Goal: Task Accomplishment & Management: Manage account settings

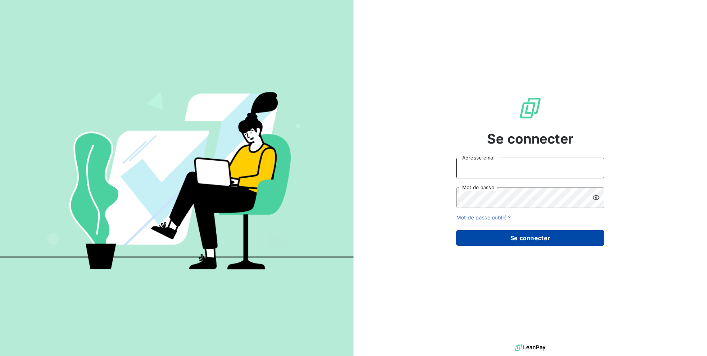
type input "[EMAIL_ADDRESS][DOMAIN_NAME]"
click at [493, 237] on button "Se connecter" at bounding box center [530, 238] width 148 height 16
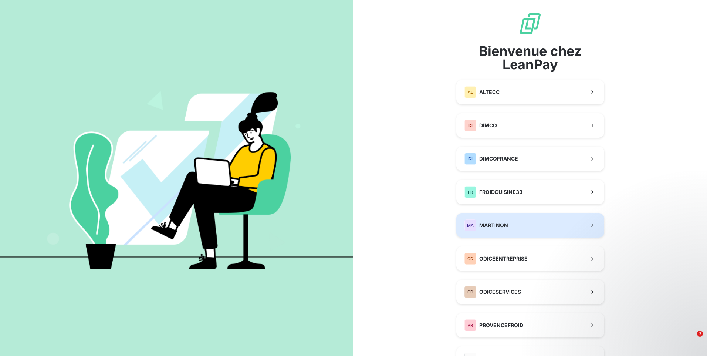
click at [500, 227] on span "MARTINON" at bounding box center [493, 224] width 29 height 7
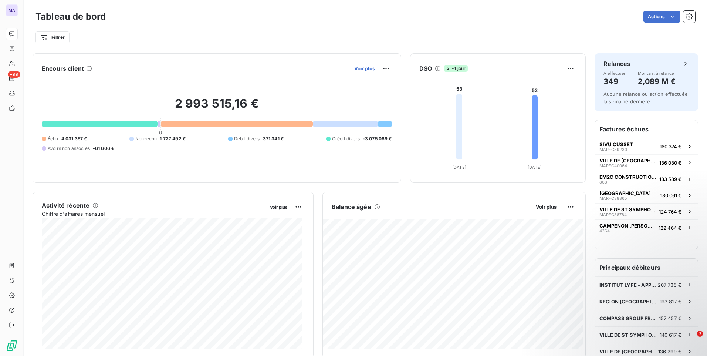
click at [368, 68] on span "Voir plus" at bounding box center [364, 68] width 21 height 6
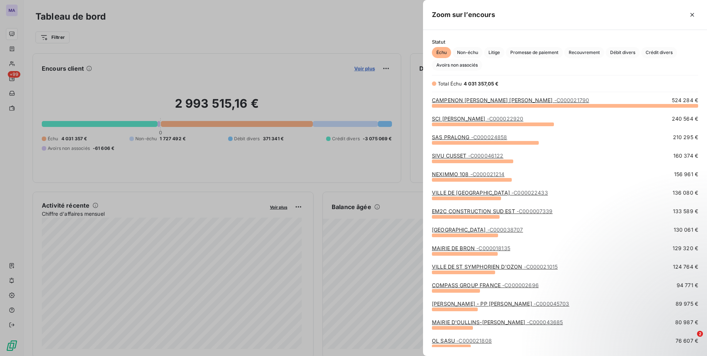
scroll to position [245, 278]
click at [655, 52] on span "Crédit divers" at bounding box center [659, 52] width 36 height 11
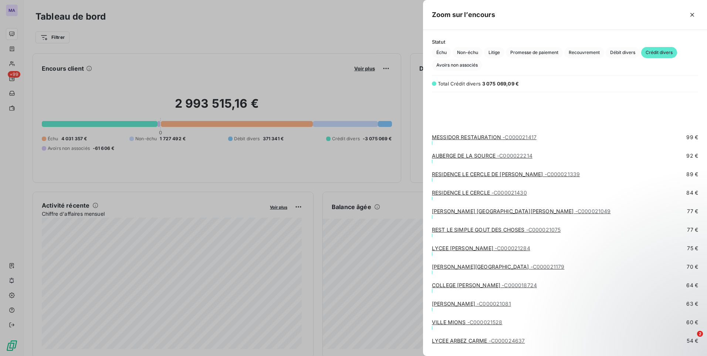
scroll to position [4490, 0]
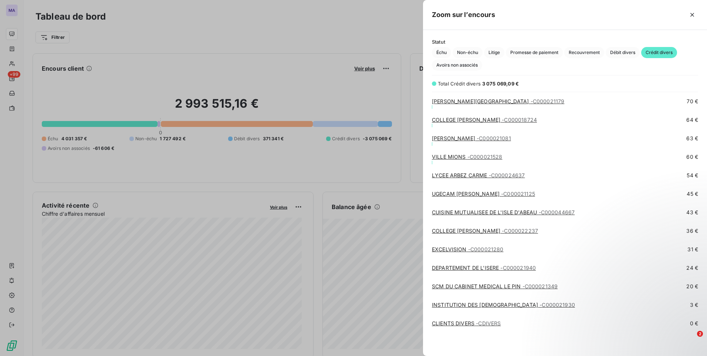
click at [608, 184] on div "LYCEE ARBEZ CARME - C000024637 54 €" at bounding box center [565, 181] width 266 height 18
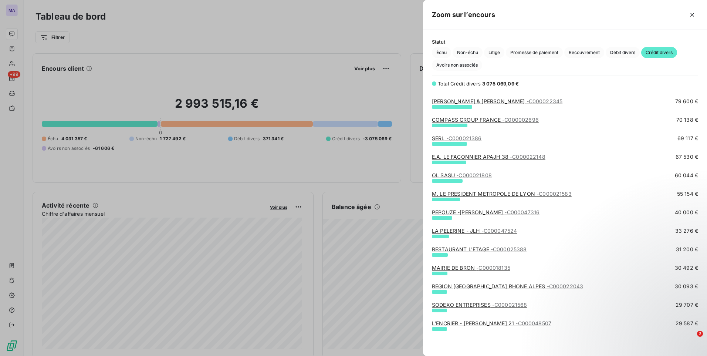
scroll to position [0, 0]
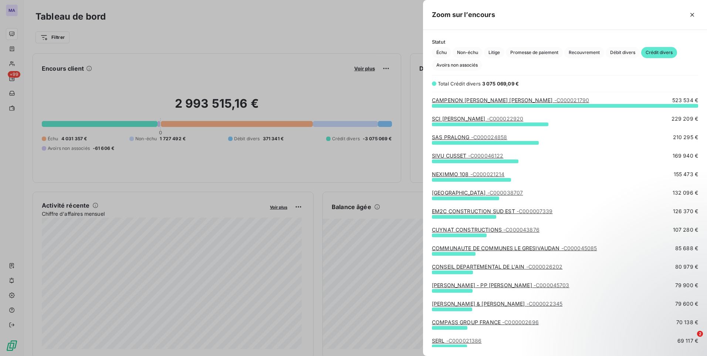
click at [473, 100] on link "CAMPENON [PERSON_NAME] [PERSON_NAME] - C000021790" at bounding box center [510, 100] width 157 height 6
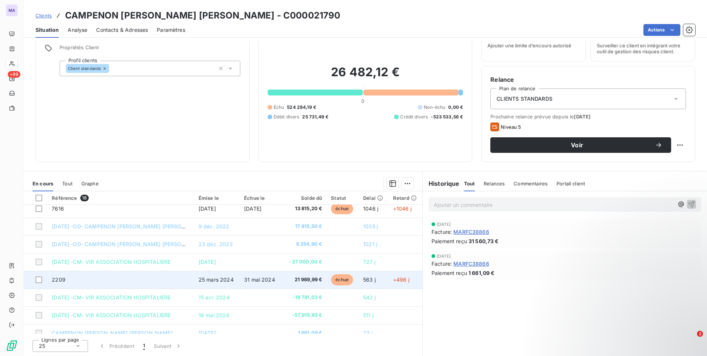
scroll to position [191, 0]
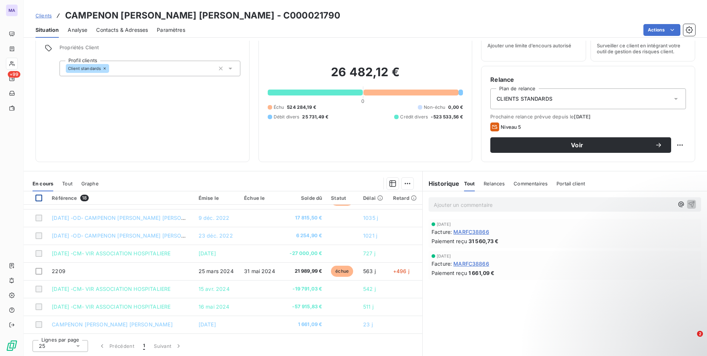
click at [40, 199] on div at bounding box center [38, 197] width 7 height 7
click at [40, 198] on icon at bounding box center [39, 198] width 4 height 4
click at [40, 198] on div at bounding box center [38, 197] width 7 height 7
click at [40, 198] on icon at bounding box center [39, 198] width 4 height 4
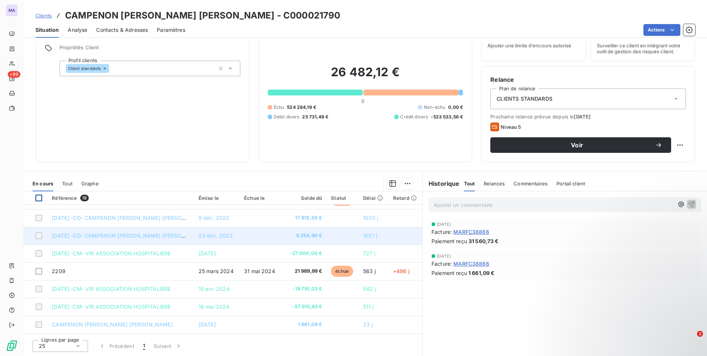
click at [106, 235] on span "[DATE] -OD- CAMPENON [PERSON_NAME] [PERSON_NAME]" at bounding box center [128, 235] width 153 height 6
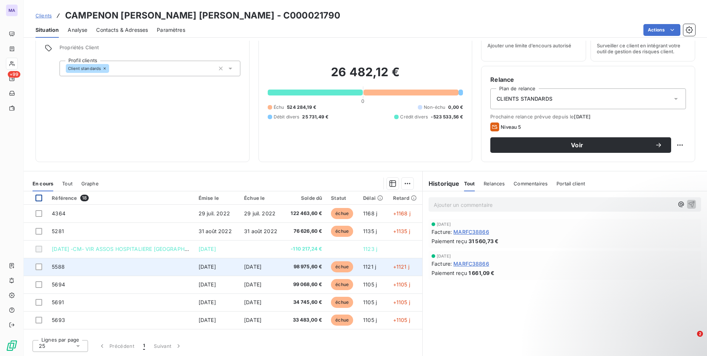
scroll to position [0, 0]
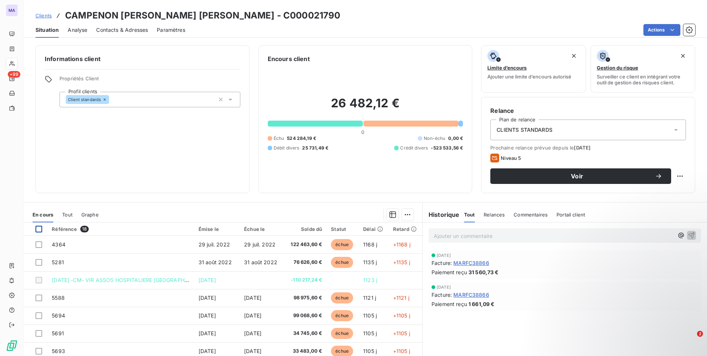
click at [40, 228] on div at bounding box center [38, 228] width 7 height 7
click at [142, 153] on div "Informations client Propriétés Client Profil clients Client standards" at bounding box center [142, 119] width 214 height 148
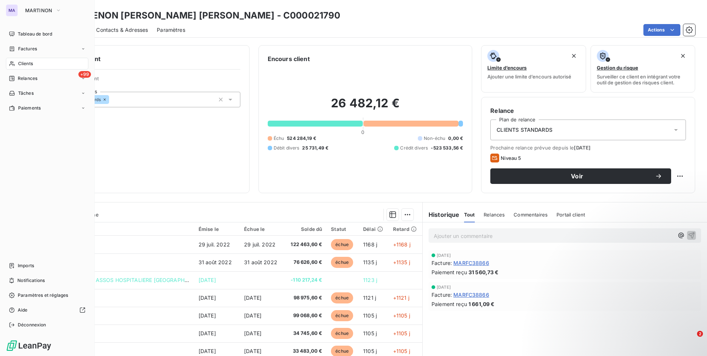
click at [35, 63] on div "Clients" at bounding box center [47, 64] width 82 height 12
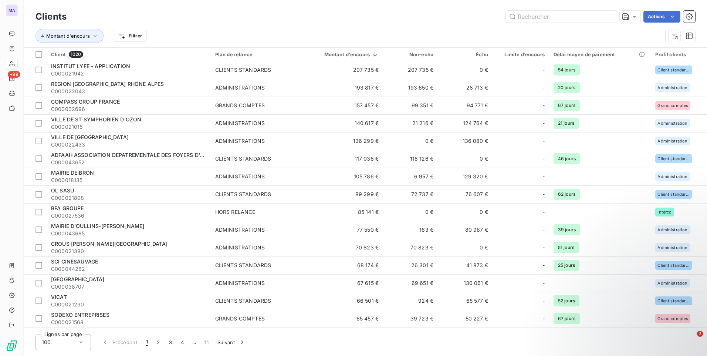
click at [429, 22] on div "Actions" at bounding box center [385, 17] width 620 height 12
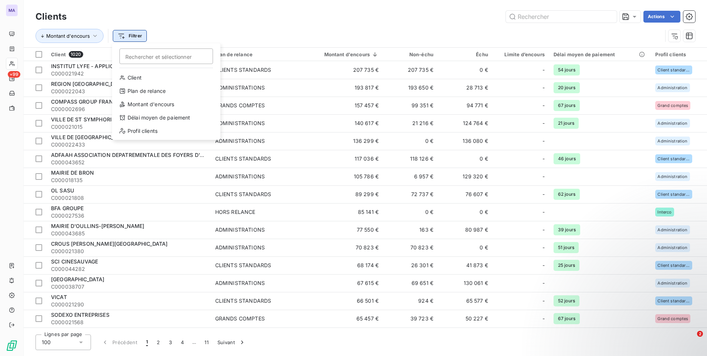
click at [130, 37] on html "MA +99 Clients Actions Montant d'encours Filtrer Rechercher et sélectionner Cli…" at bounding box center [353, 178] width 707 height 356
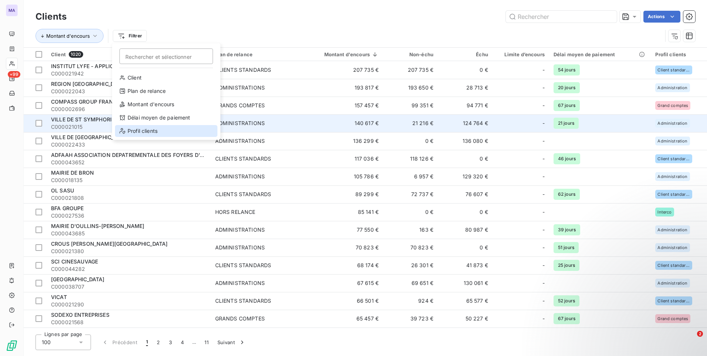
click at [153, 130] on div "Profil clients" at bounding box center [166, 131] width 102 height 12
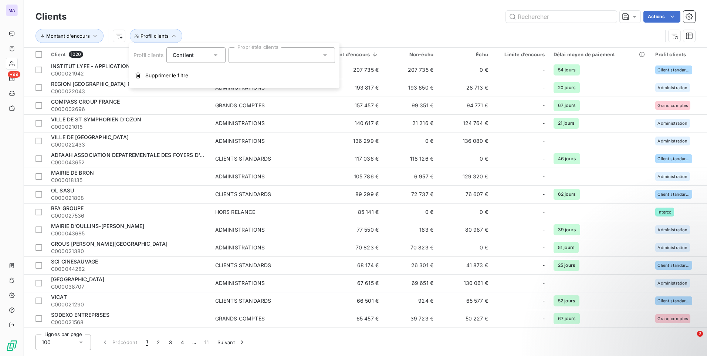
click at [251, 57] on div at bounding box center [281, 55] width 106 height 16
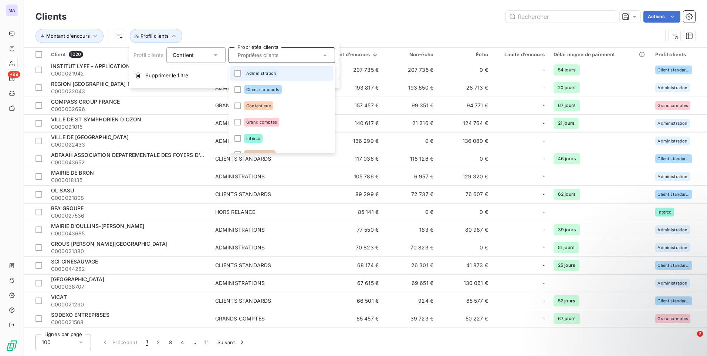
click at [259, 71] on span "Administration" at bounding box center [261, 73] width 30 height 4
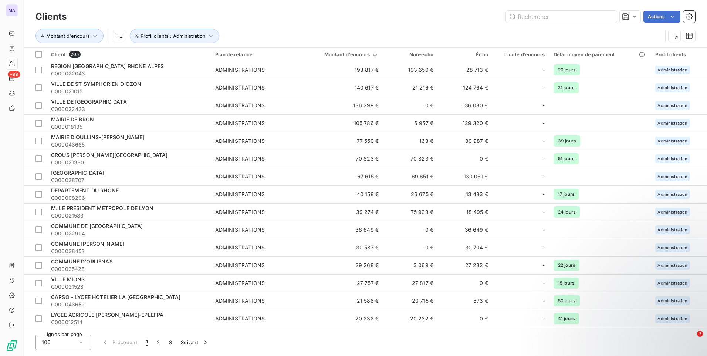
click at [389, 17] on div "Actions" at bounding box center [385, 17] width 620 height 12
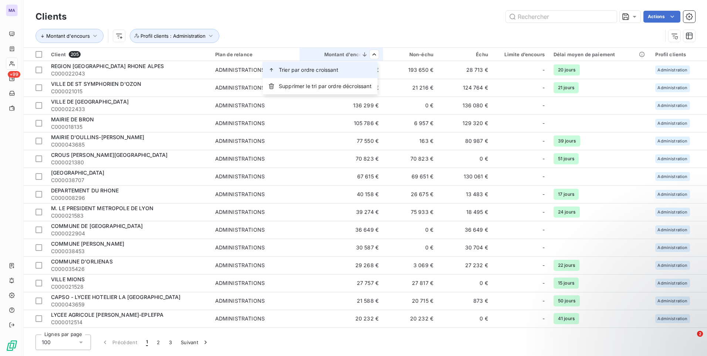
click at [359, 70] on div "Trier par ordre croissant" at bounding box center [319, 70] width 115 height 16
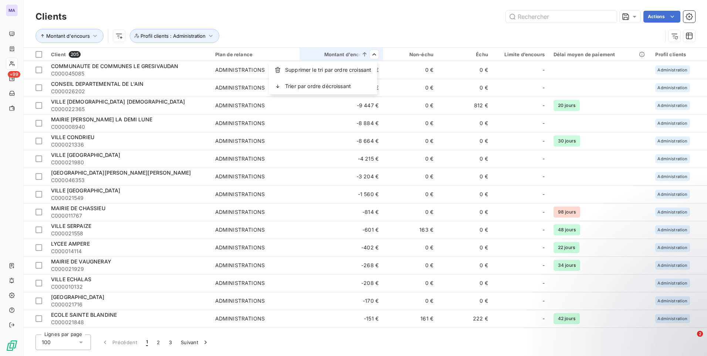
click at [390, 17] on html "MA +99 Clients Actions Montant d'encours Profil clients : Administration Client…" at bounding box center [353, 178] width 707 height 356
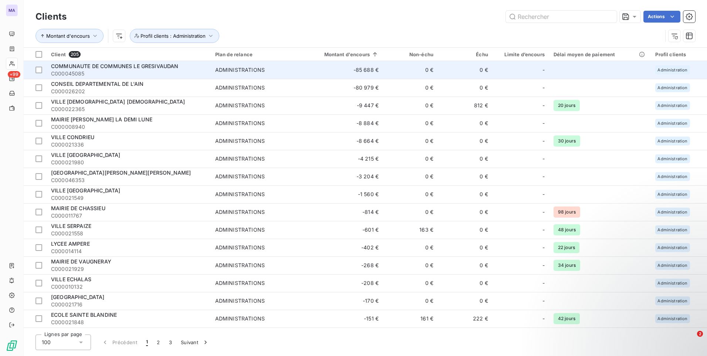
click at [116, 63] on span "COMMUNAUTE DE COMMUNES LE GRESIVAUDAN" at bounding box center [115, 66] width 128 height 6
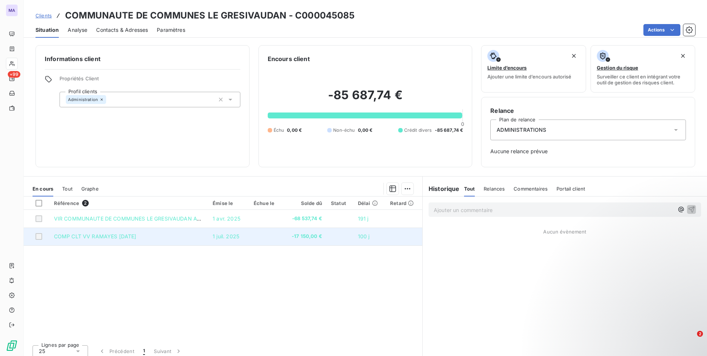
scroll to position [5, 0]
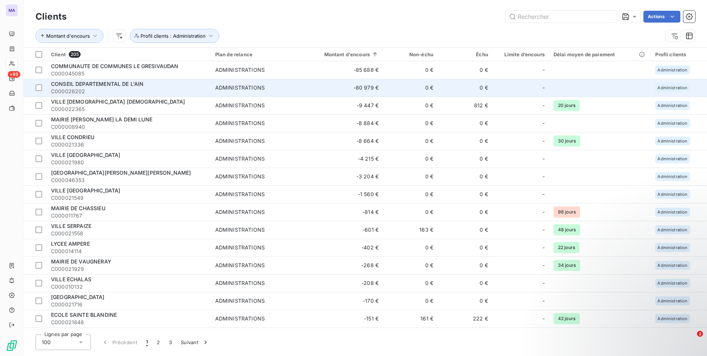
click at [127, 83] on span "CONSEIL DEPARTEMENTAL DE L'AIN" at bounding box center [97, 84] width 93 height 6
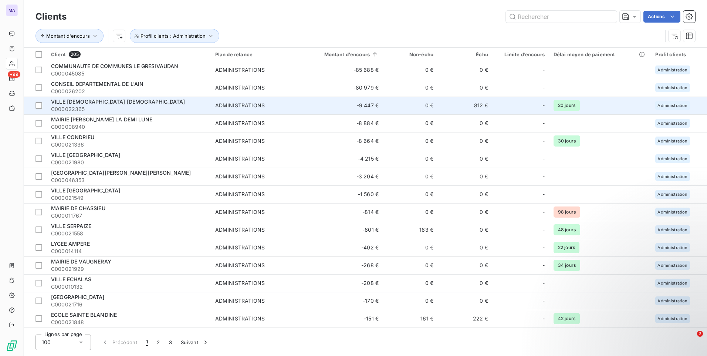
click at [81, 101] on span "VILLE [DEMOGRAPHIC_DATA] [DEMOGRAPHIC_DATA]" at bounding box center [118, 101] width 134 height 6
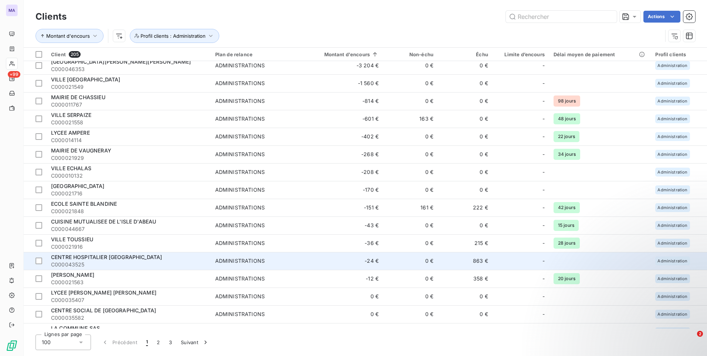
scroll to position [148, 0]
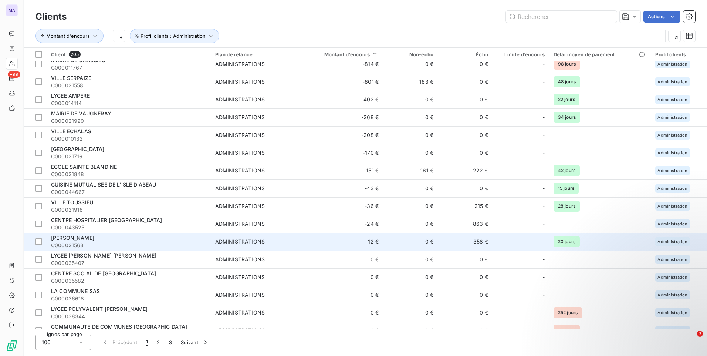
click at [78, 236] on span "[PERSON_NAME]" at bounding box center [72, 237] width 43 height 6
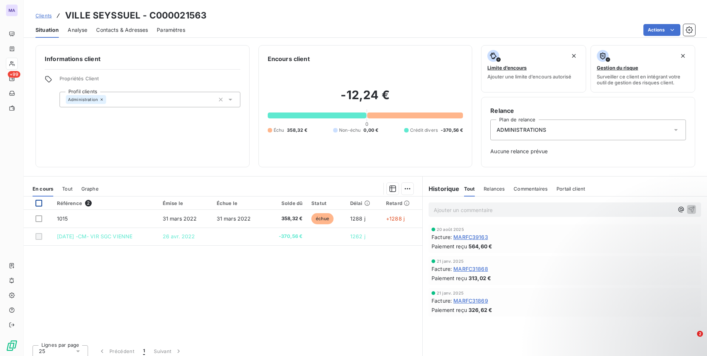
click at [38, 203] on div at bounding box center [38, 203] width 7 height 7
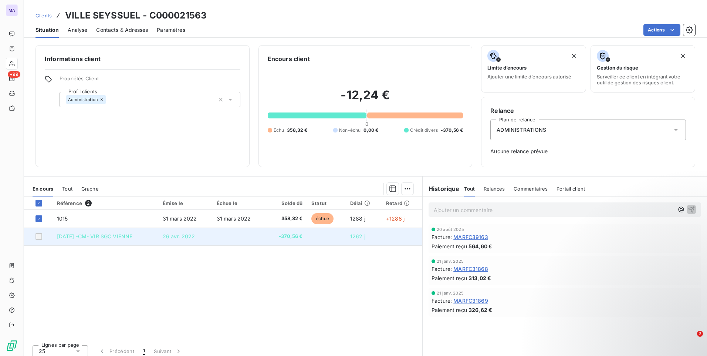
click at [41, 235] on div at bounding box center [38, 236] width 7 height 7
click at [39, 238] on div at bounding box center [38, 236] width 7 height 7
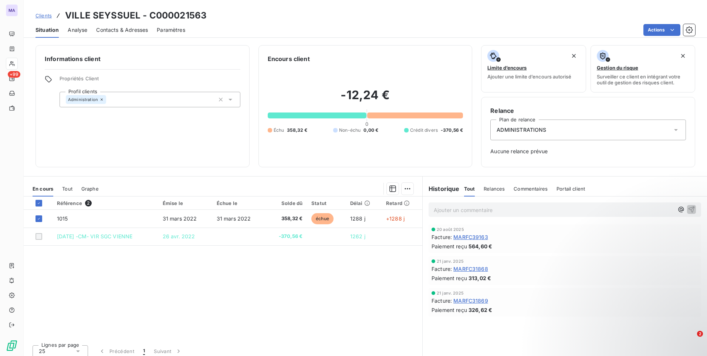
click at [260, 300] on div "Référence 2 Émise le Échue le Solde dû Statut Délai Retard 1015 31 mars 2022 31…" at bounding box center [223, 267] width 399 height 142
drag, startPoint x: 268, startPoint y: 289, endPoint x: 274, endPoint y: 284, distance: 7.9
click at [270, 288] on div "Référence 2 Émise le Échue le Solde dû Statut Délai Retard 1015 31 mars 2022 31…" at bounding box center [223, 267] width 399 height 142
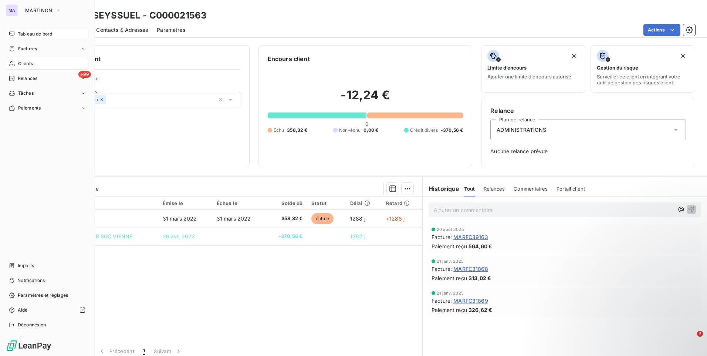
click at [31, 37] on div "Tableau de bord" at bounding box center [47, 34] width 82 height 12
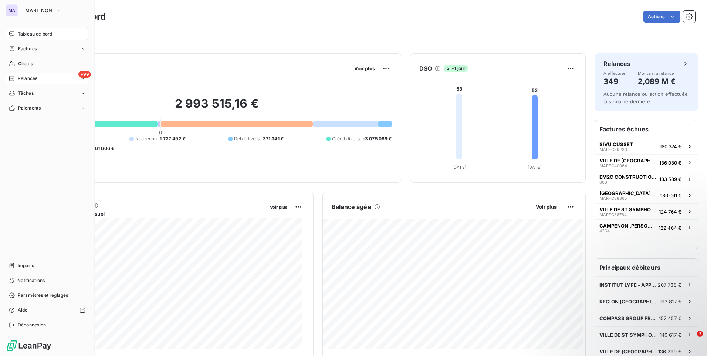
click at [20, 79] on span "Relances" at bounding box center [28, 78] width 20 height 7
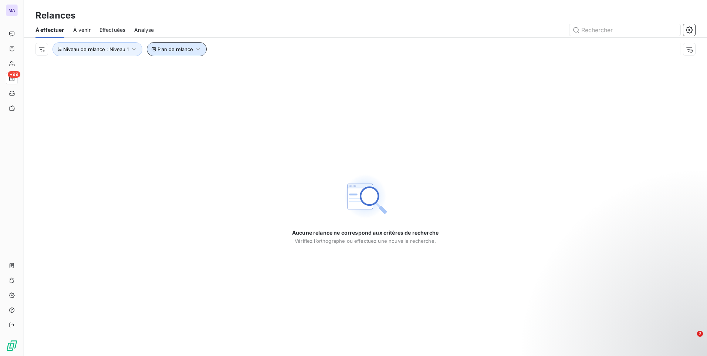
click at [170, 51] on span "Plan de relance" at bounding box center [174, 49] width 35 height 6
click at [285, 69] on div at bounding box center [299, 69] width 106 height 16
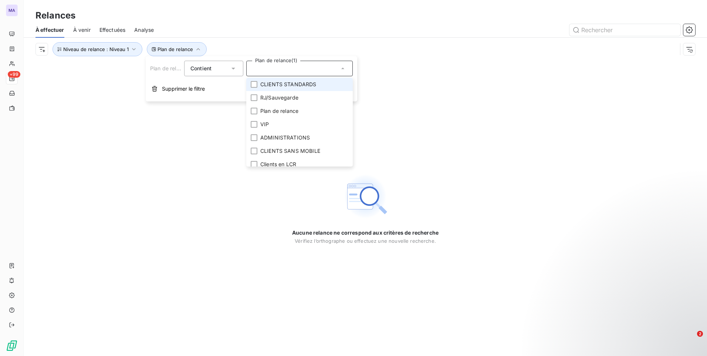
click at [283, 86] on span "CLIENTS STANDARDS" at bounding box center [288, 84] width 56 height 7
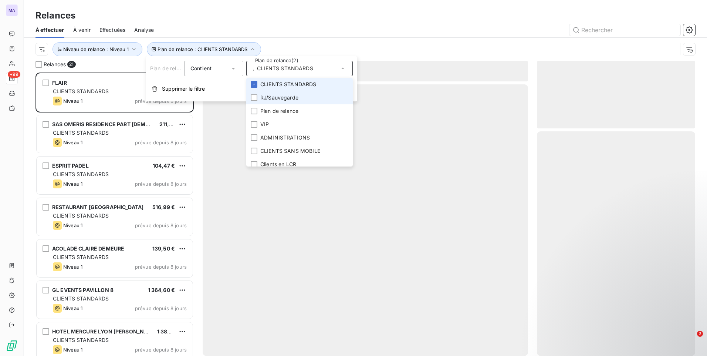
scroll to position [278, 153]
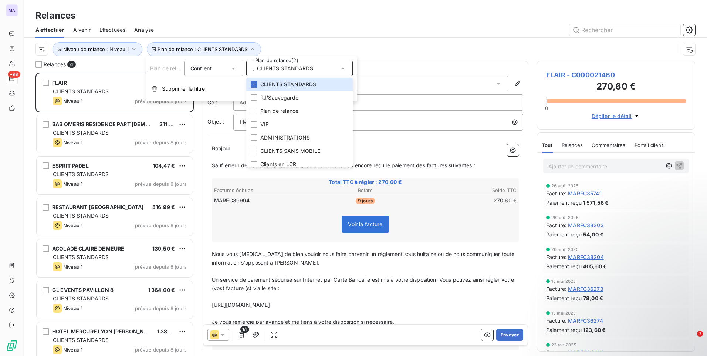
click at [337, 10] on div "Relances" at bounding box center [365, 15] width 683 height 13
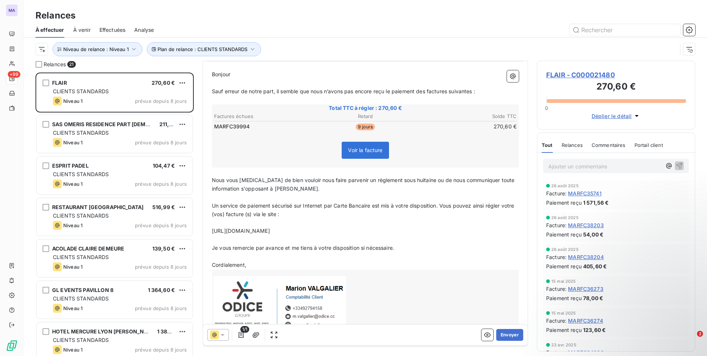
scroll to position [99, 0]
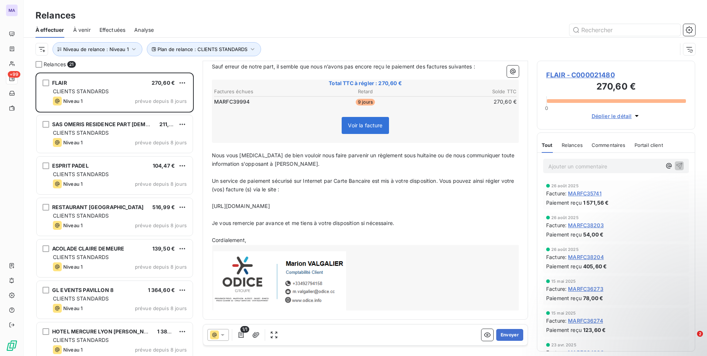
drag, startPoint x: 314, startPoint y: 207, endPoint x: 211, endPoint y: 203, distance: 102.8
click at [211, 203] on div "Bonjour ﻿ ﻿ ﻿ ﻿ Sauf erreur de notre part, il semble que nous n’avons pas [MEDI…" at bounding box center [365, 178] width 316 height 274
copy span "[URL][DOMAIN_NAME]"
click at [454, 208] on p "[URL][DOMAIN_NAME]" at bounding box center [365, 206] width 307 height 9
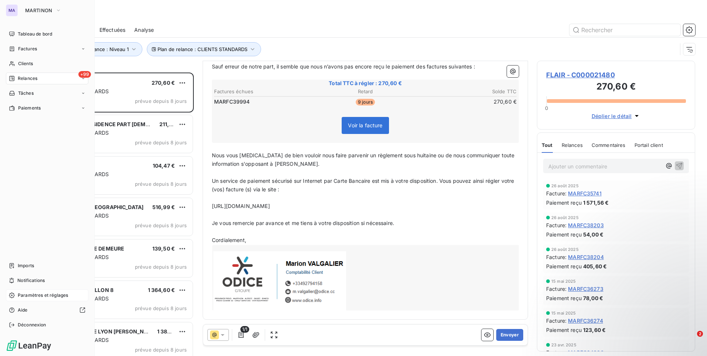
click at [28, 294] on span "Paramètres et réglages" at bounding box center [43, 295] width 50 height 7
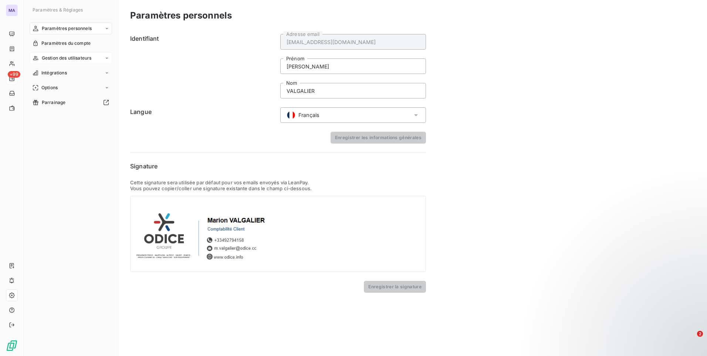
click at [94, 61] on div "Gestion des utilisateurs" at bounding box center [71, 58] width 82 height 12
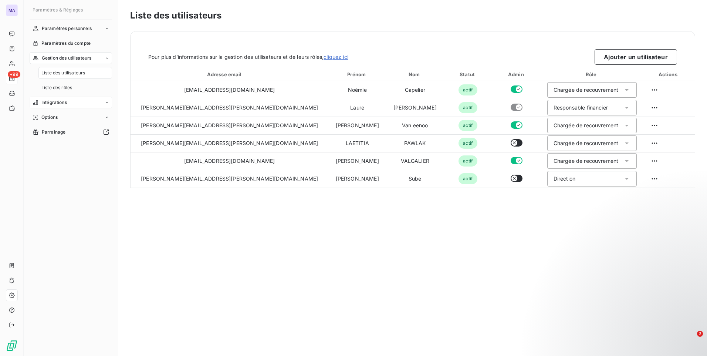
click at [87, 104] on div "Intégrations" at bounding box center [71, 102] width 82 height 12
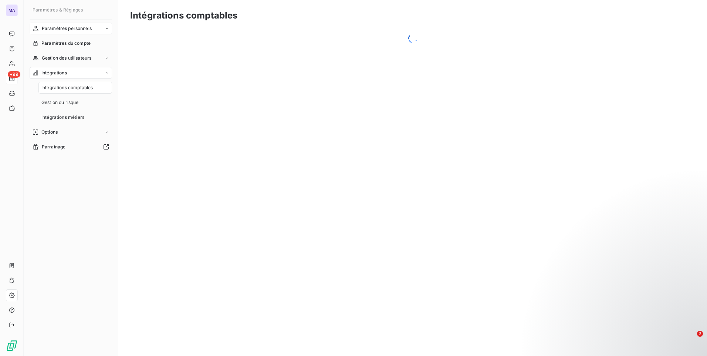
click at [75, 29] on span "Paramètres personnels" at bounding box center [67, 28] width 50 height 7
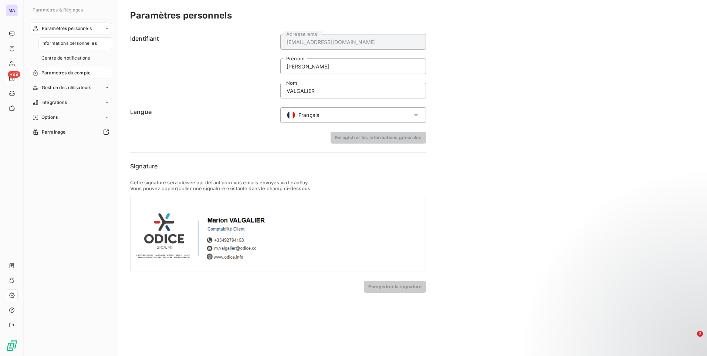
click at [76, 73] on span "Paramètres du compte" at bounding box center [65, 72] width 49 height 7
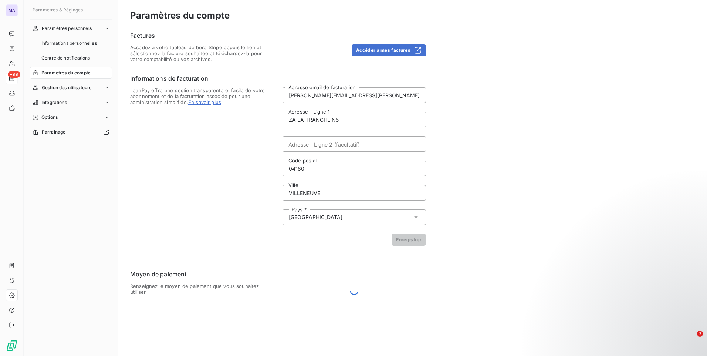
click at [197, 201] on span "LeanPay offre une gestion transparente et facile de votre abonnement et de la f…" at bounding box center [201, 166] width 143 height 158
click at [72, 27] on span "Paramètres personnels" at bounding box center [67, 28] width 50 height 7
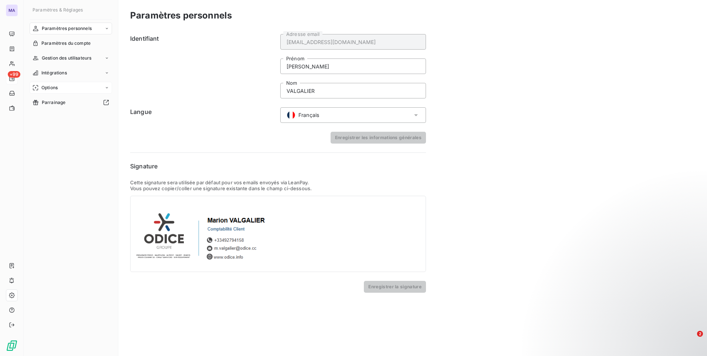
click at [62, 89] on div "Options" at bounding box center [71, 88] width 82 height 12
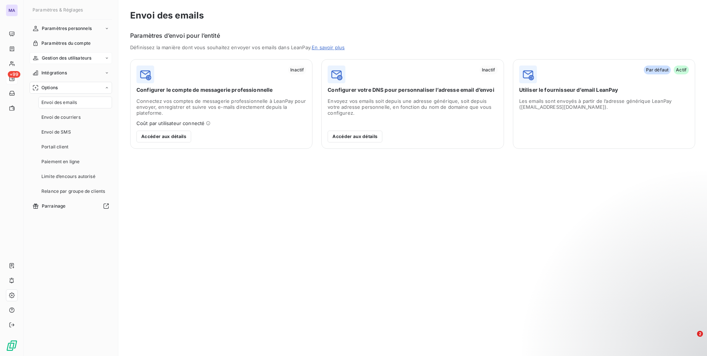
click at [75, 55] on span "Gestion des utilisateurs" at bounding box center [67, 58] width 50 height 7
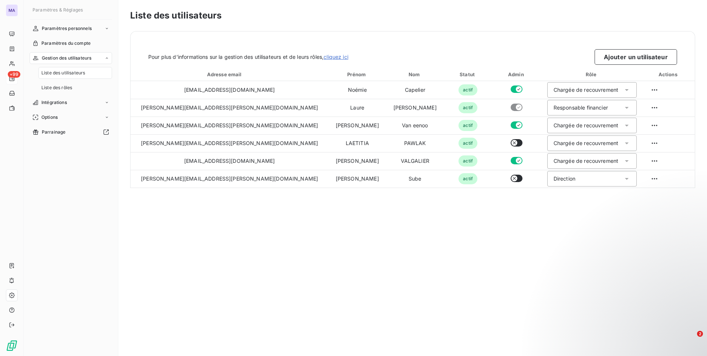
click at [200, 257] on div "Liste des utilisateurs Pour plus d’informations sur la gestion des utilisateurs…" at bounding box center [412, 178] width 589 height 356
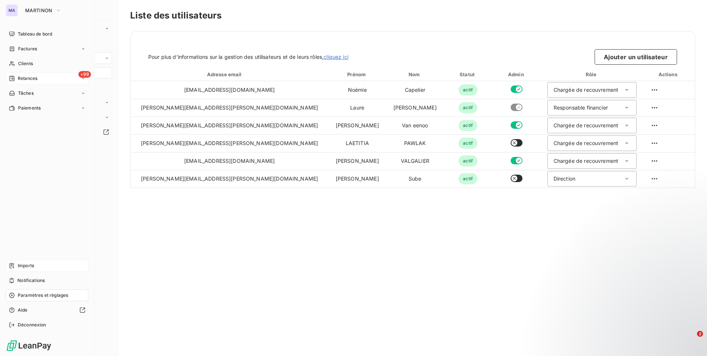
click at [41, 263] on div "Imports" at bounding box center [47, 266] width 82 height 12
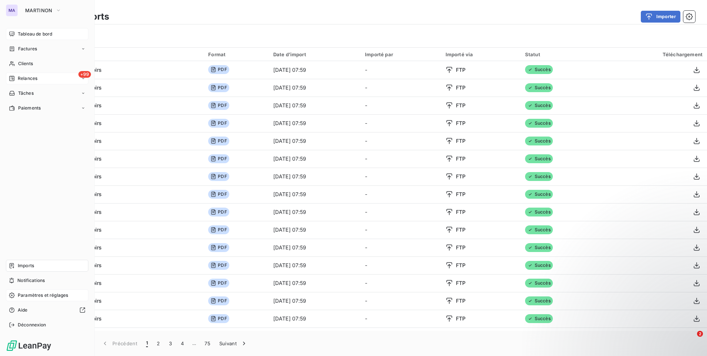
click at [42, 35] on span "Tableau de bord" at bounding box center [35, 34] width 34 height 7
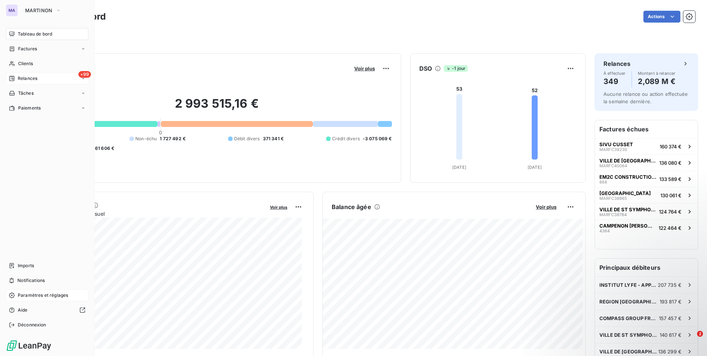
click at [26, 296] on span "Paramètres et réglages" at bounding box center [43, 295] width 50 height 7
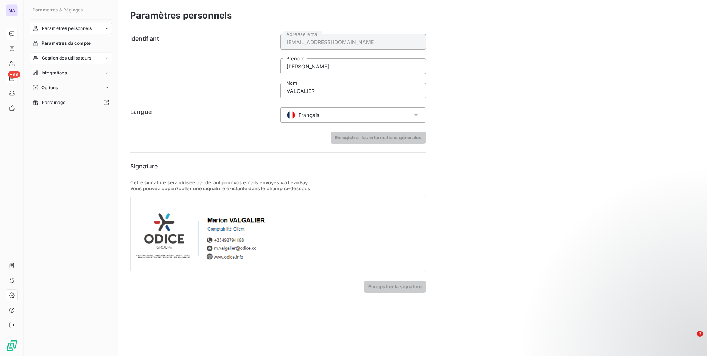
click at [64, 57] on span "Gestion des utilisateurs" at bounding box center [67, 58] width 50 height 7
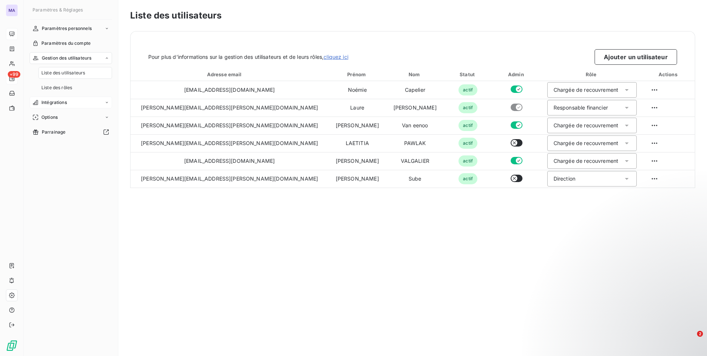
click at [71, 104] on div "Intégrations" at bounding box center [71, 102] width 82 height 12
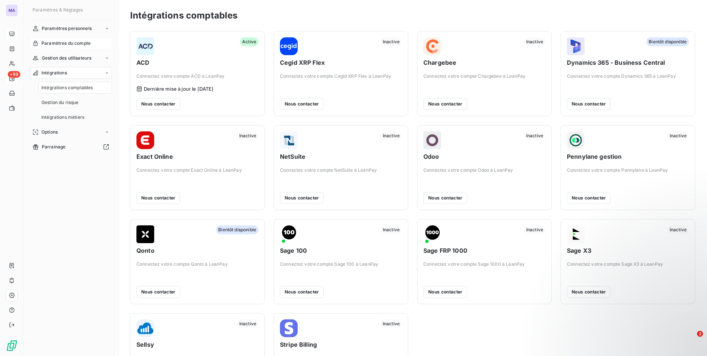
click at [71, 45] on span "Paramètres du compte" at bounding box center [65, 43] width 49 height 7
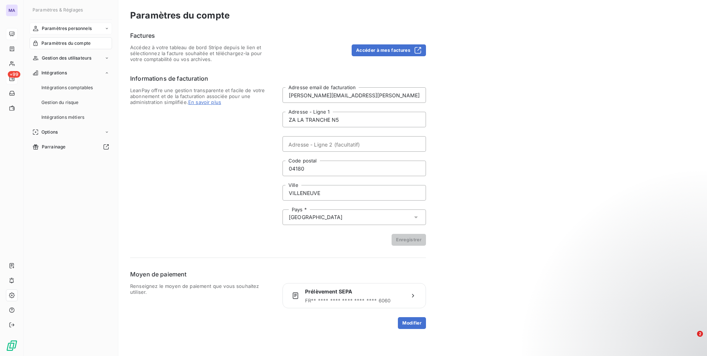
click at [66, 31] on span "Paramètres personnels" at bounding box center [67, 28] width 50 height 7
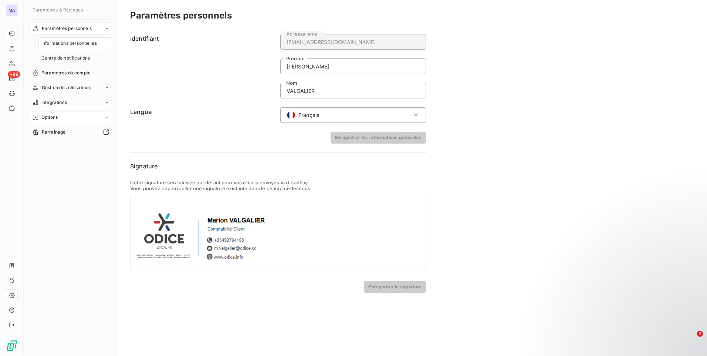
click at [58, 120] on span "Options" at bounding box center [49, 117] width 16 height 7
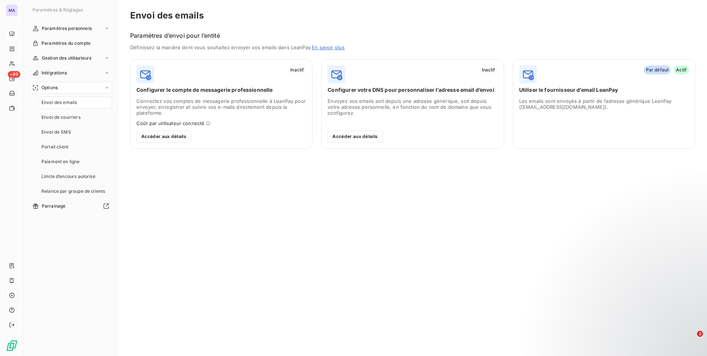
click at [223, 282] on div "Envoi des emails Paramètres d’envoi pour l’entité Définissez la manière dont vo…" at bounding box center [412, 178] width 589 height 356
click at [68, 118] on span "Envoi de courriers" at bounding box center [60, 117] width 39 height 7
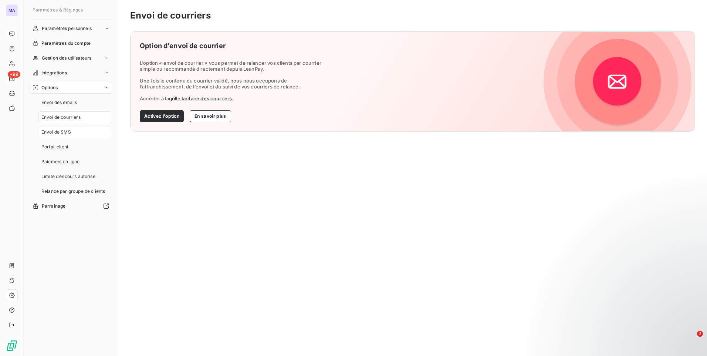
click at [67, 134] on span "Envoi de SMS" at bounding box center [56, 132] width 30 height 7
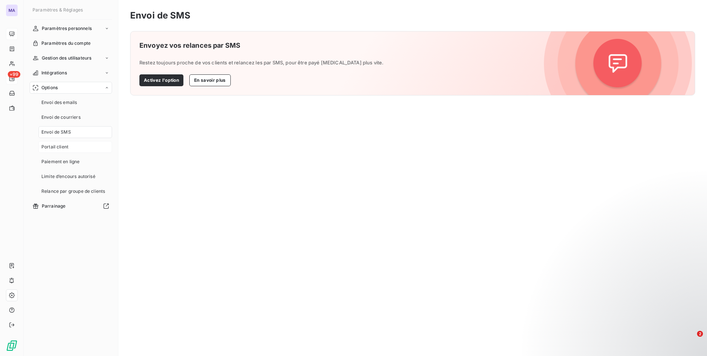
click at [73, 149] on div "Portail client" at bounding box center [75, 147] width 74 height 12
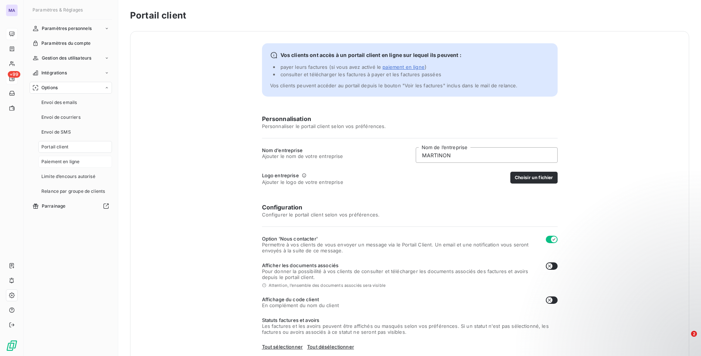
click at [76, 166] on div "Paiement en ligne" at bounding box center [75, 162] width 74 height 12
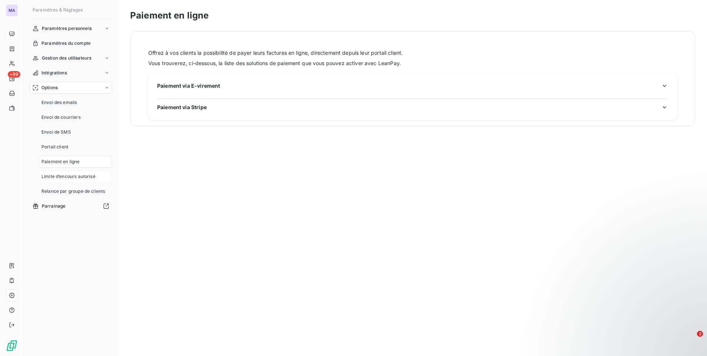
click at [81, 178] on span "Limite d’encours autorisé" at bounding box center [68, 176] width 54 height 7
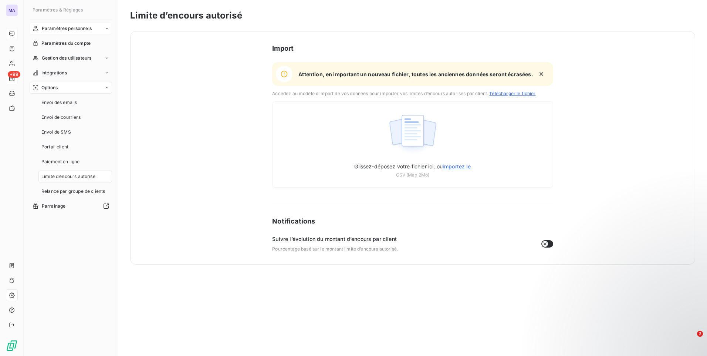
click at [72, 27] on span "Paramètres personnels" at bounding box center [67, 28] width 50 height 7
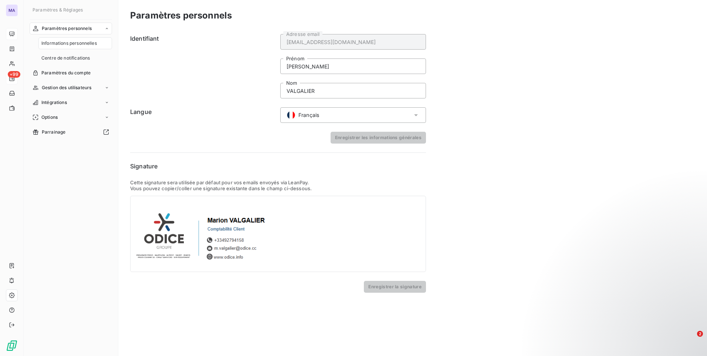
click at [66, 199] on div "Paramètres personnels Informations personnelles Centre de notifications Paramèt…" at bounding box center [71, 183] width 82 height 320
click at [235, 303] on div "Paramètres personnels Identifiant [EMAIL_ADDRESS][DOMAIN_NAME] Adresse email [P…" at bounding box center [412, 178] width 589 height 356
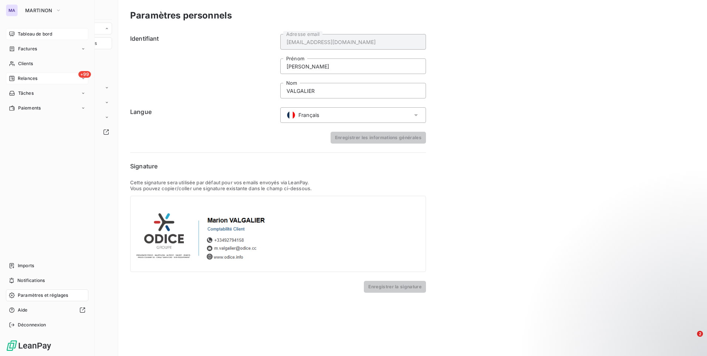
click at [36, 81] on span "Relances" at bounding box center [28, 78] width 20 height 7
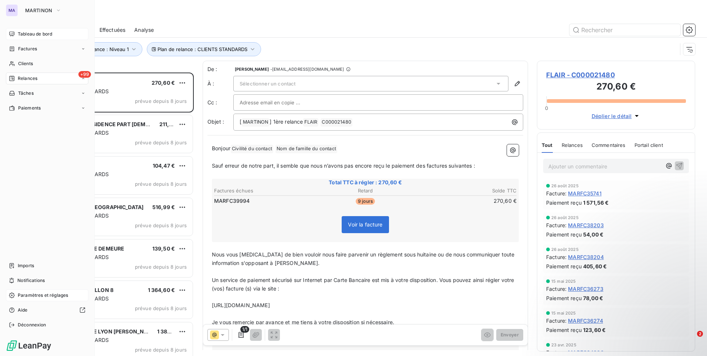
scroll to position [278, 153]
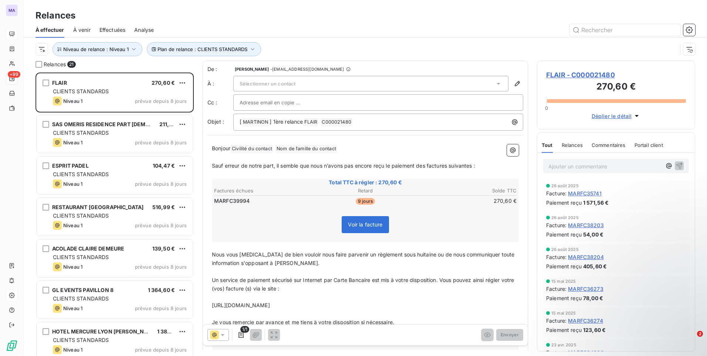
click at [318, 305] on p "[URL][DOMAIN_NAME]" at bounding box center [365, 305] width 307 height 9
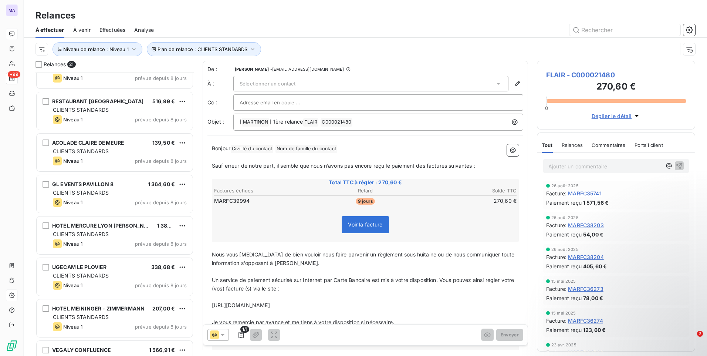
scroll to position [0, 0]
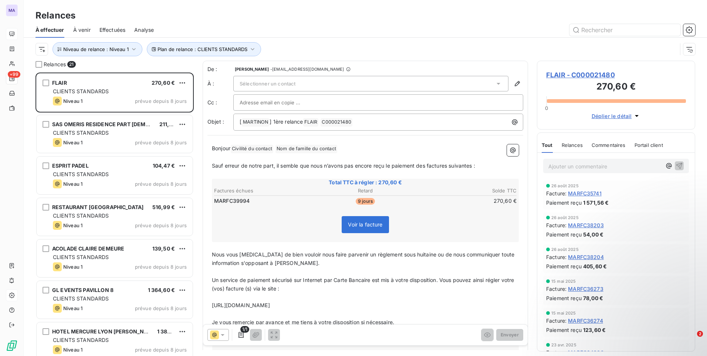
click at [393, 34] on div at bounding box center [429, 30] width 532 height 12
click at [252, 52] on button "Plan de relance : CLIENTS STANDARDS" at bounding box center [204, 49] width 114 height 14
click at [307, 67] on span "CLIENTS STANDARDS" at bounding box center [285, 68] width 56 height 7
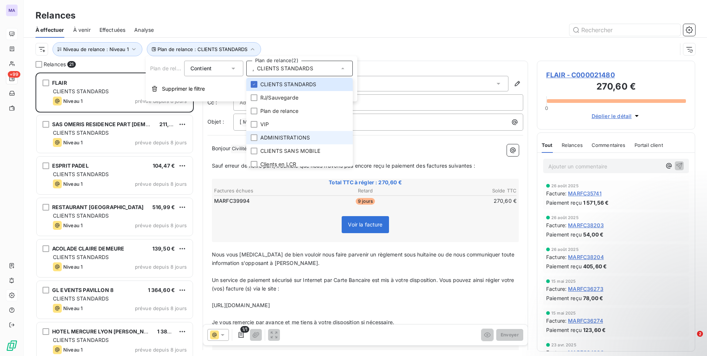
click at [296, 140] on span "ADMINISTRATIONS" at bounding box center [285, 137] width 50 height 7
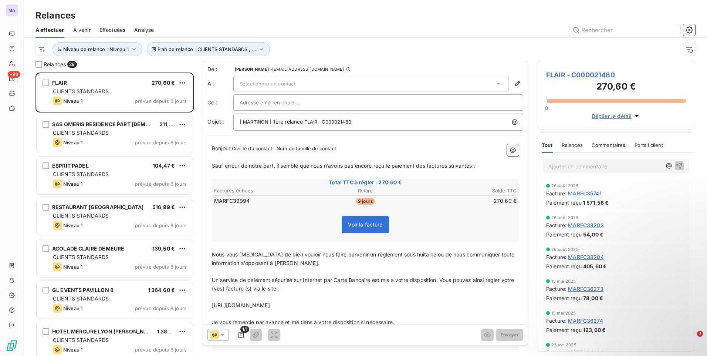
click at [394, 24] on div at bounding box center [429, 30] width 532 height 12
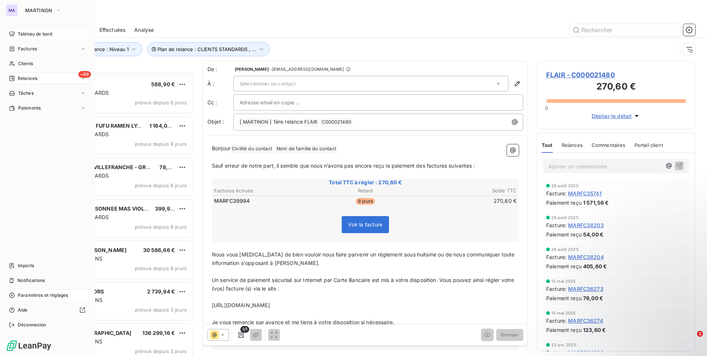
scroll to position [592, 0]
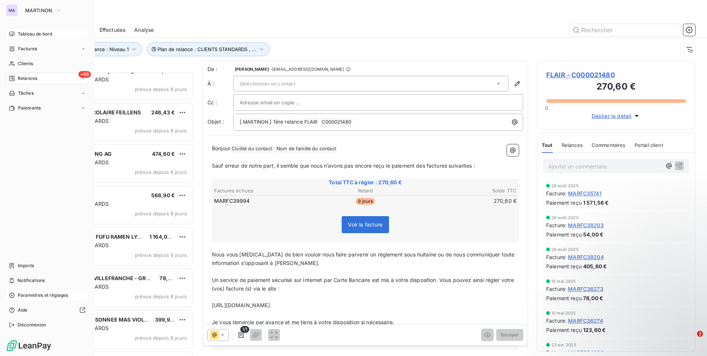
click at [17, 34] on div "Tableau de bord" at bounding box center [47, 34] width 82 height 12
